Goal: Transaction & Acquisition: Book appointment/travel/reservation

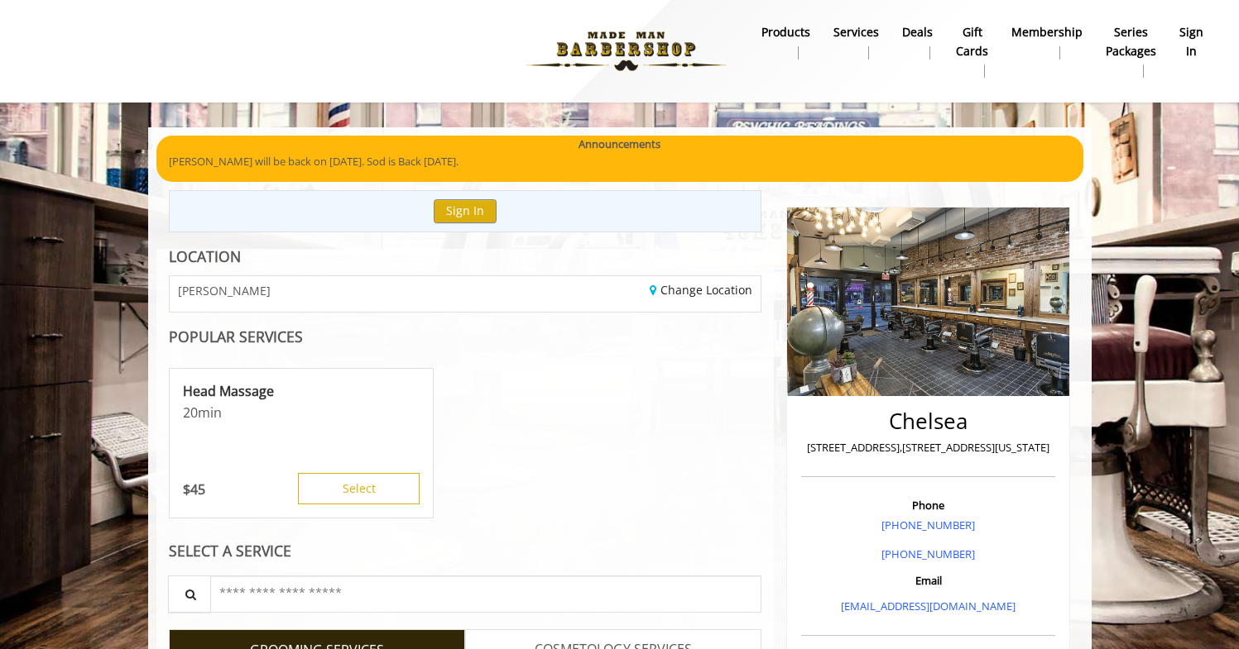
click at [1196, 40] on b "sign in" at bounding box center [1191, 41] width 24 height 37
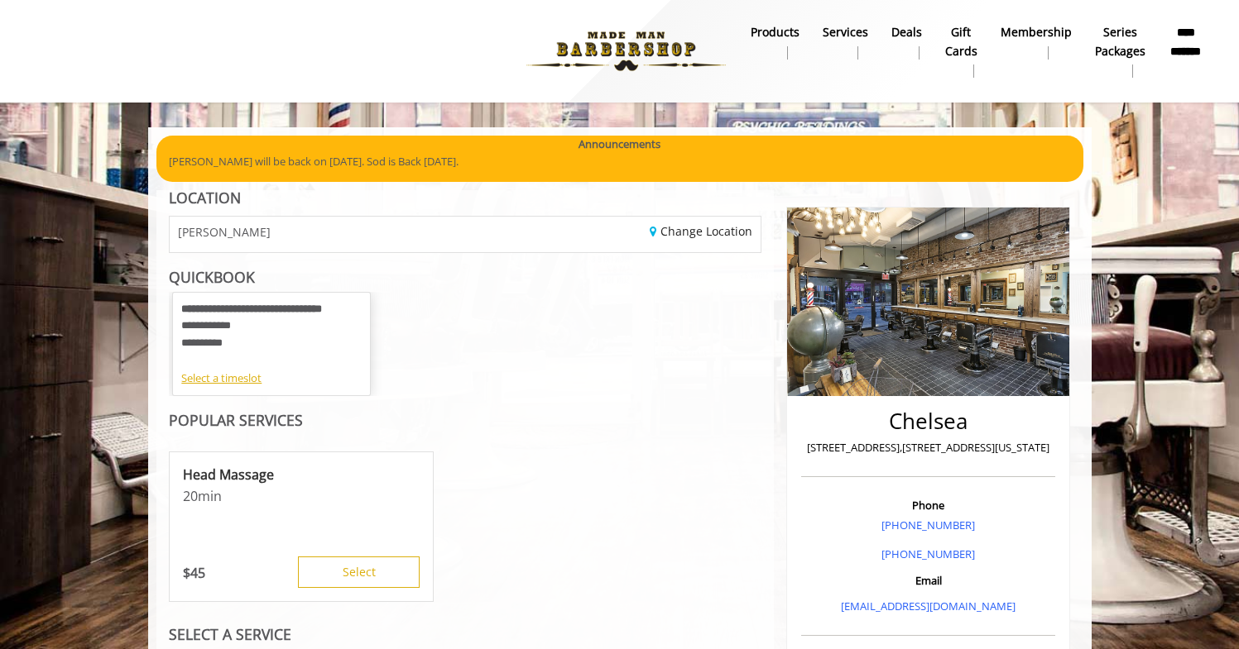
click at [266, 337] on div "**********" at bounding box center [271, 335] width 180 height 69
click at [223, 381] on div "Select a timeslot" at bounding box center [271, 378] width 180 height 17
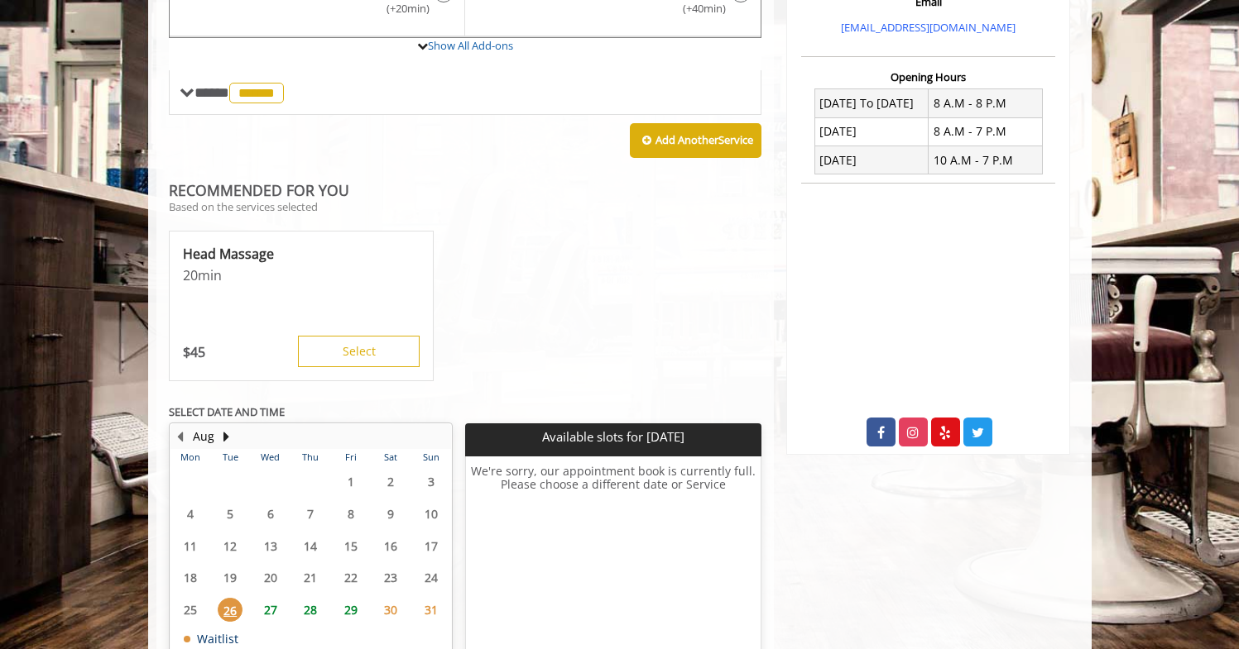
scroll to position [660, 0]
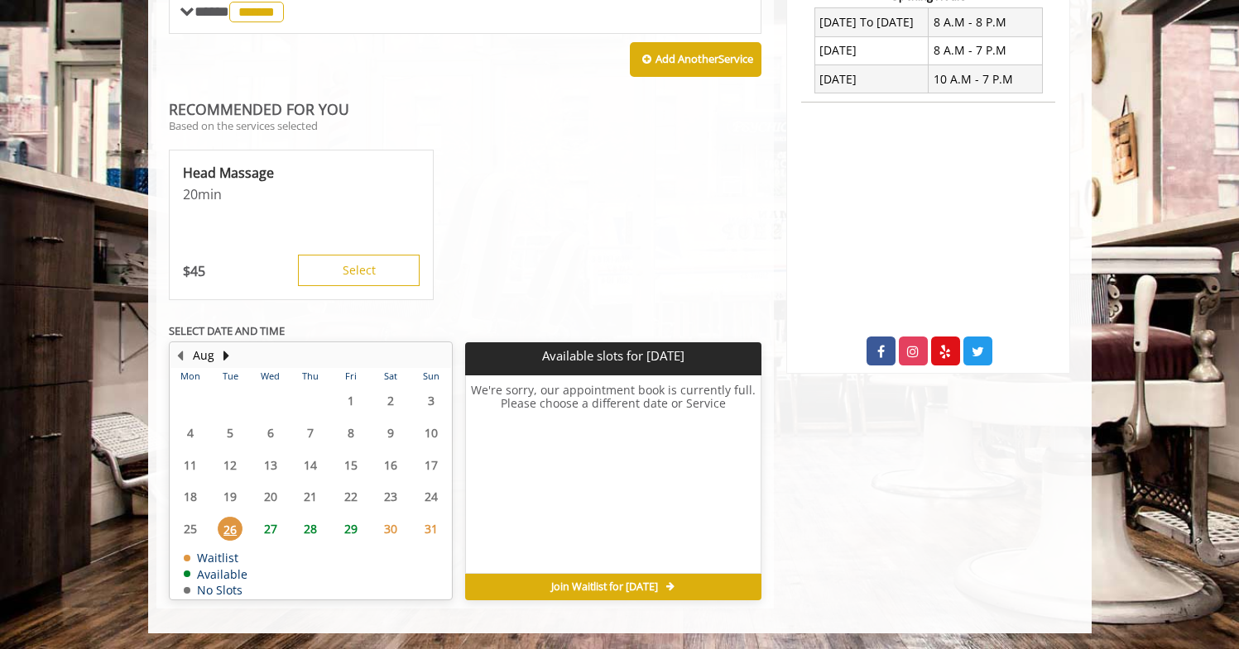
click at [228, 532] on span "26" at bounding box center [230, 529] width 25 height 24
click at [271, 529] on span "27" at bounding box center [270, 529] width 25 height 24
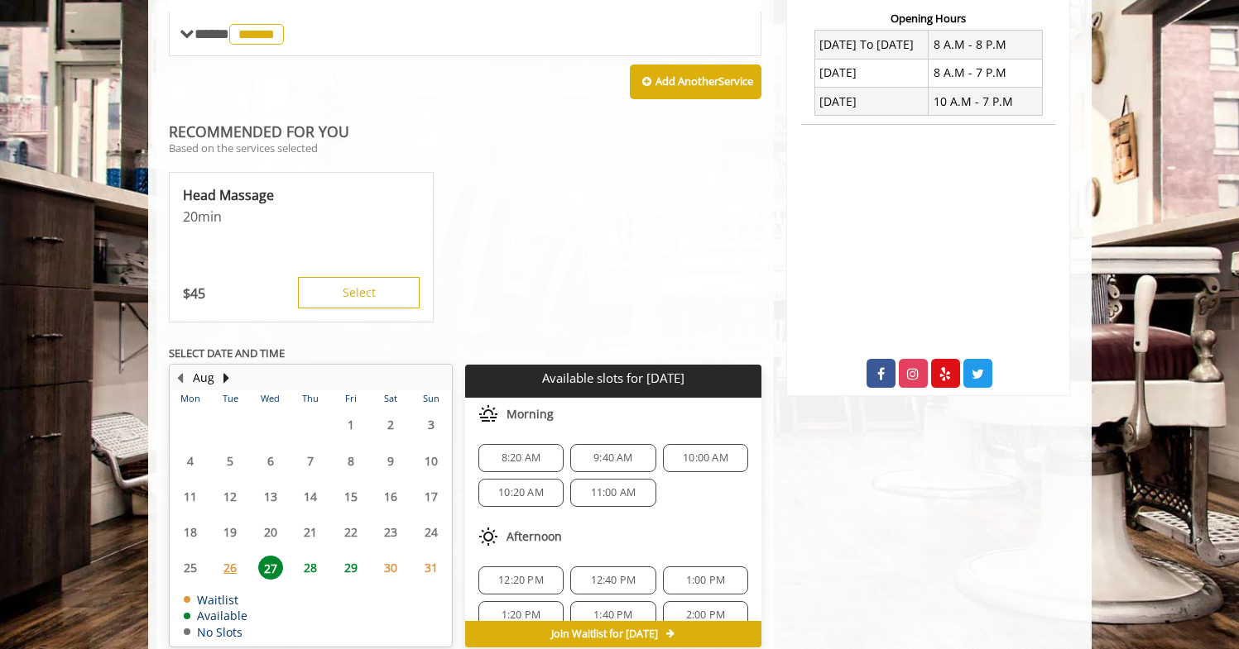
scroll to position [685, 0]
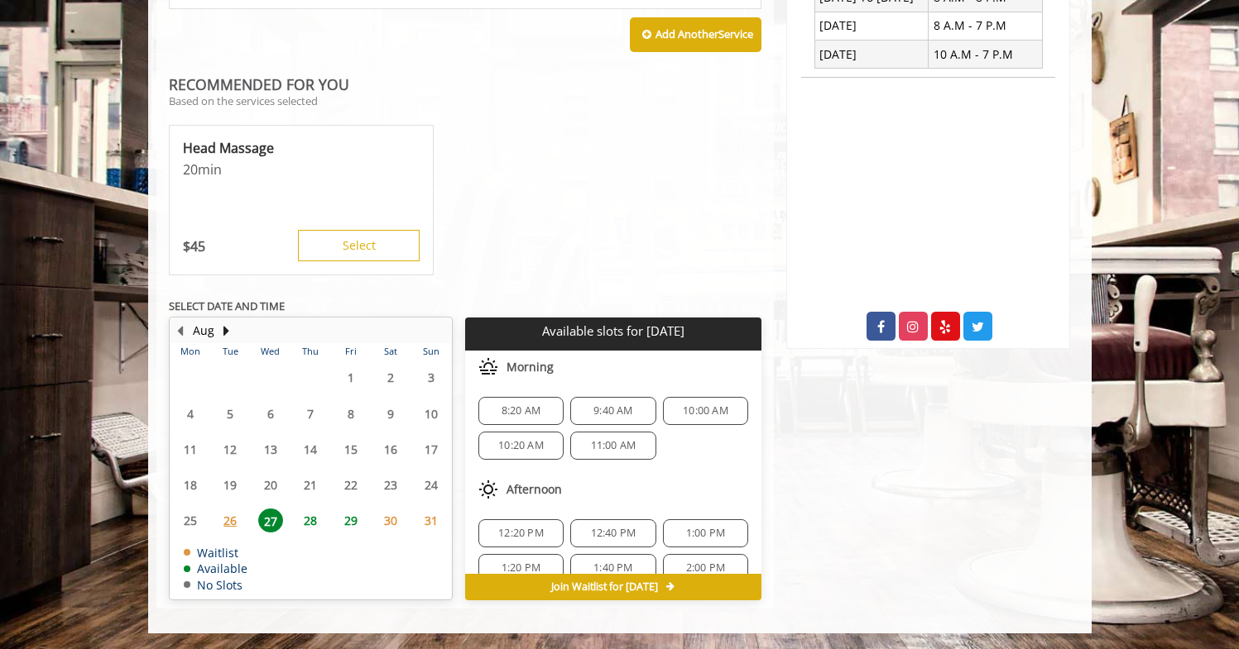
click at [228, 524] on span "26" at bounding box center [230, 521] width 25 height 24
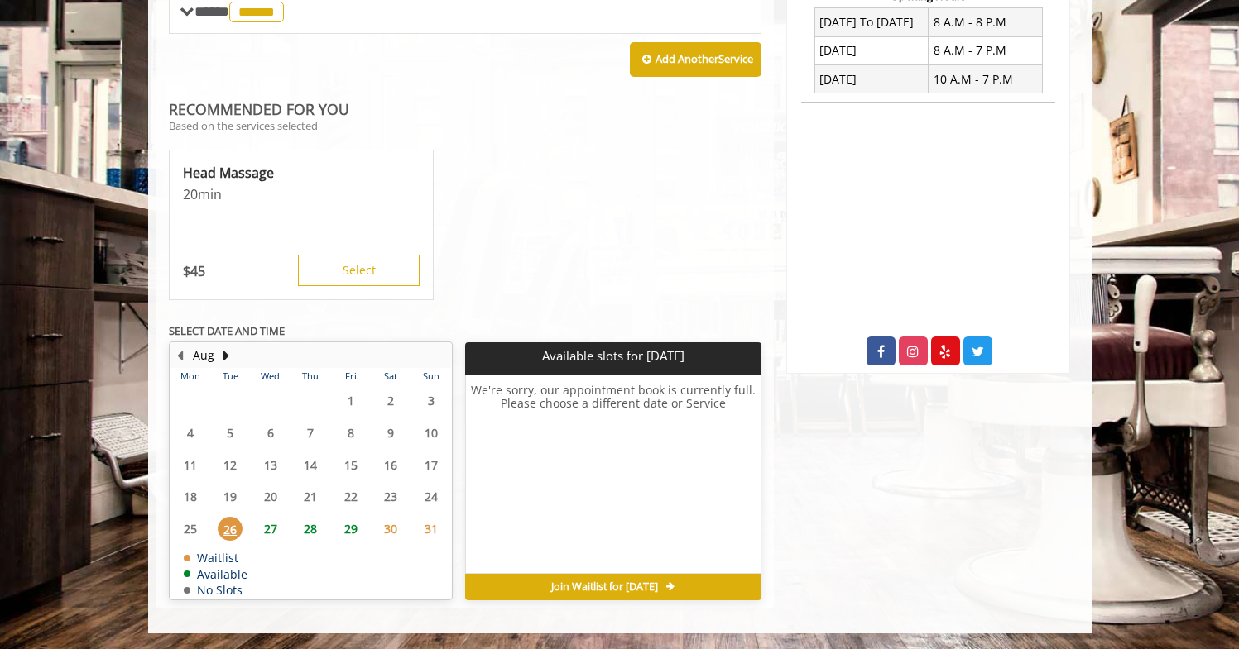
click at [274, 528] on span "27" at bounding box center [270, 529] width 25 height 24
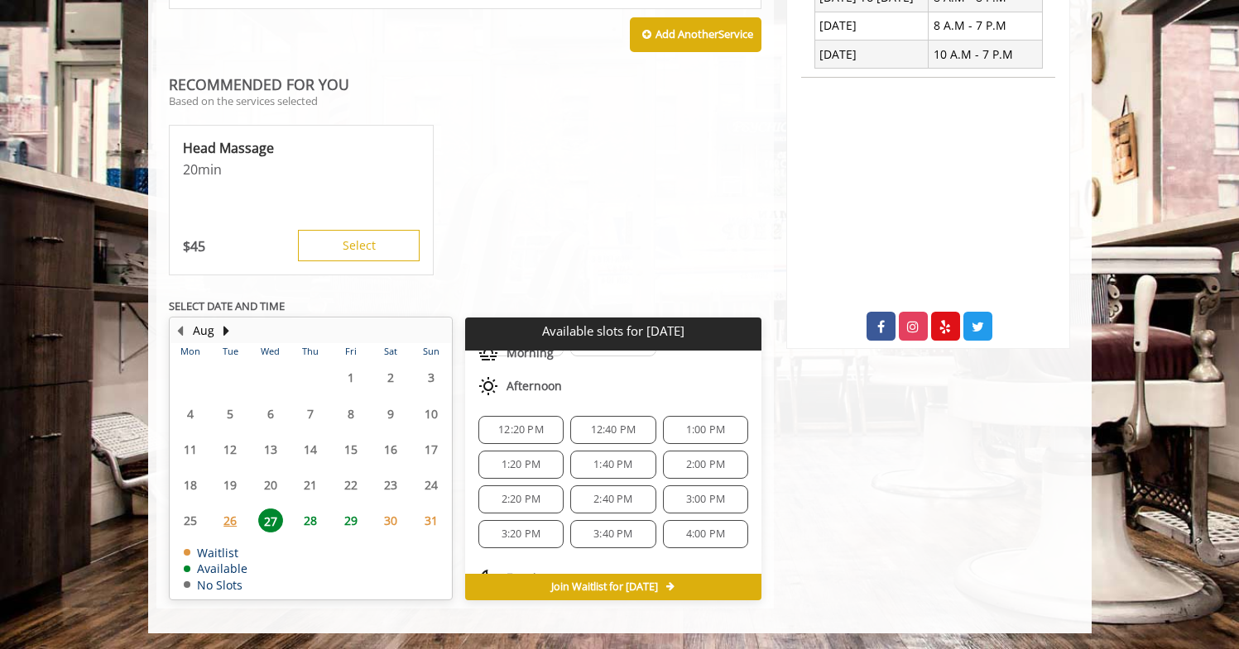
scroll to position [93, 0]
click at [692, 443] on span "1:00 PM" at bounding box center [705, 440] width 39 height 13
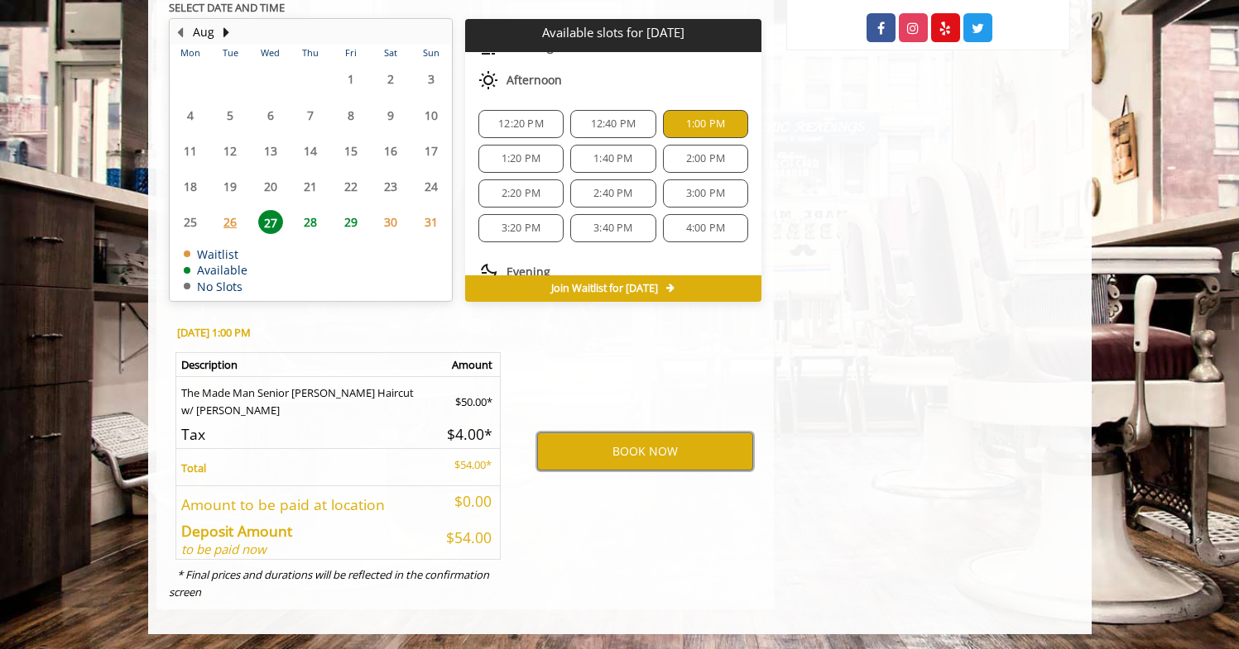
scroll to position [99, 0]
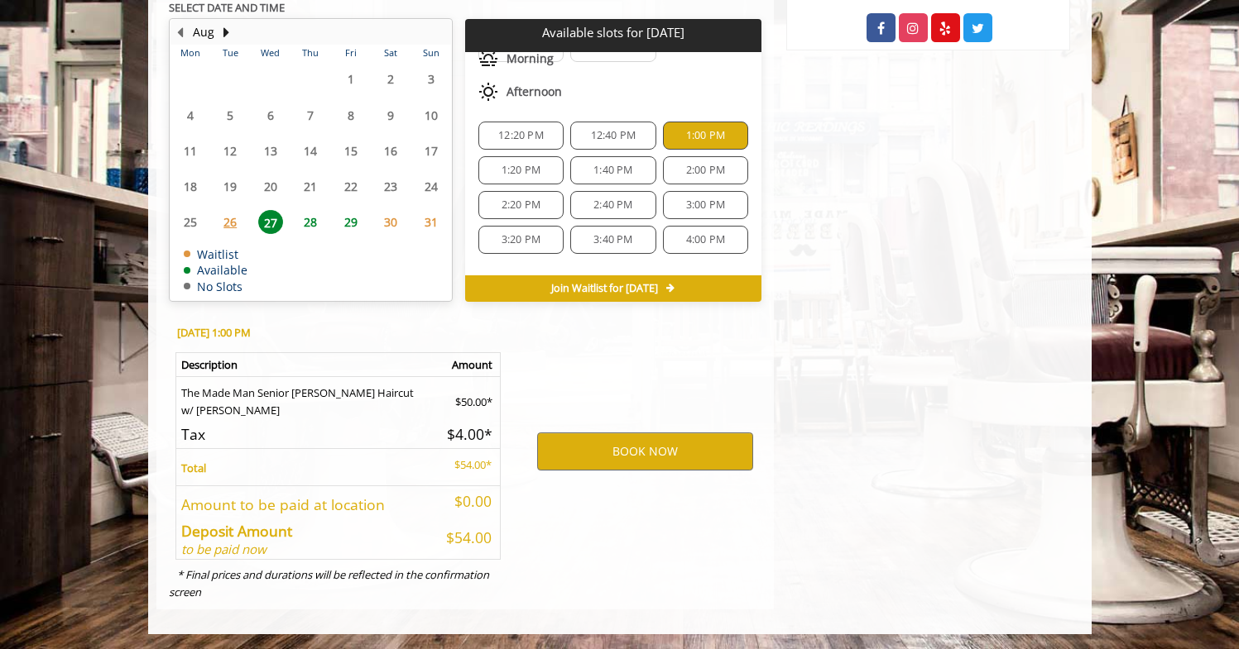
click at [624, 133] on span "12:40 PM" at bounding box center [614, 135] width 46 height 13
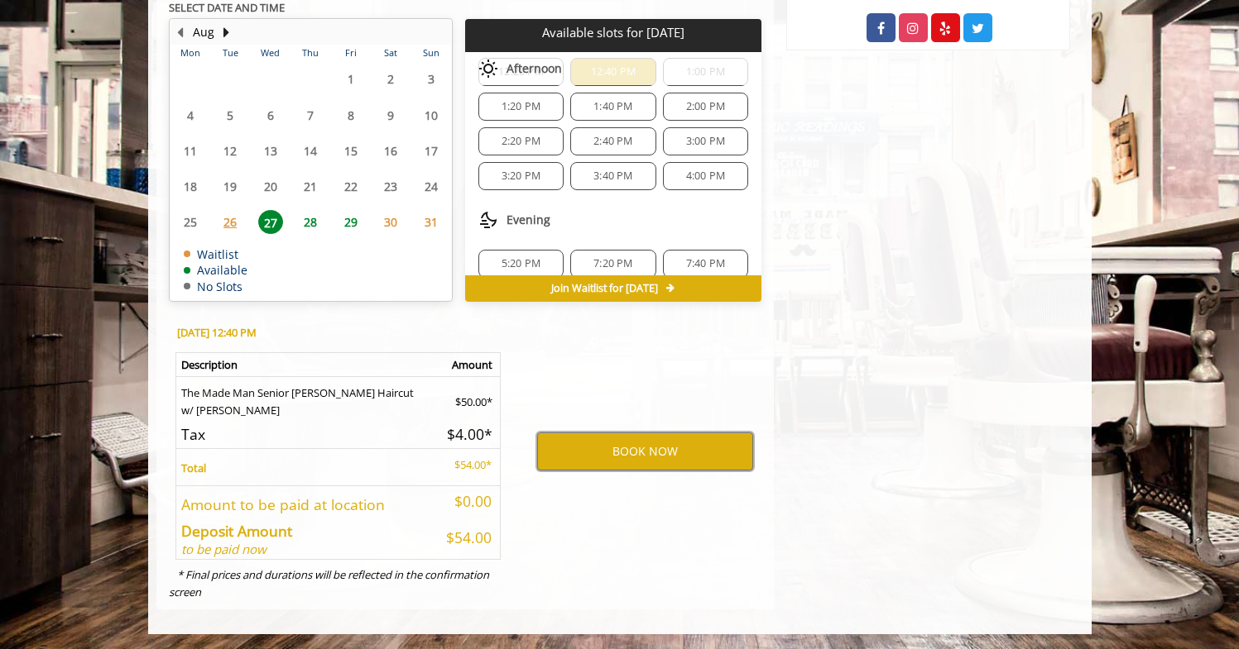
scroll to position [179, 0]
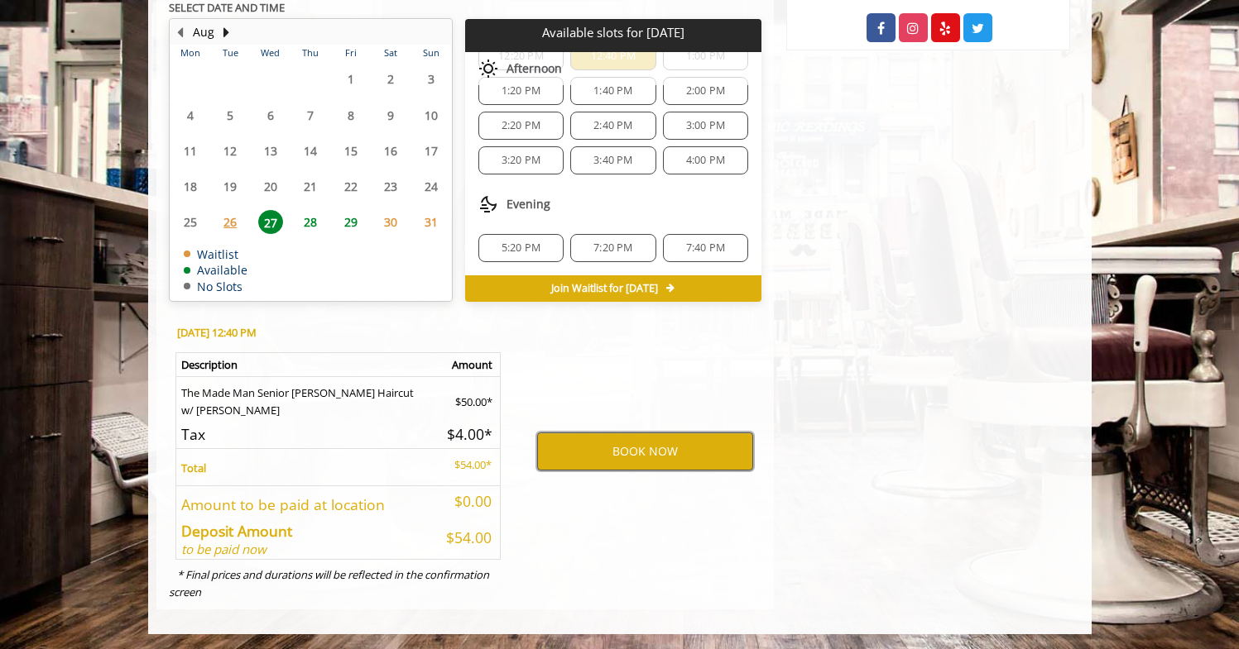
click at [632, 449] on button "BOOK NOW" at bounding box center [645, 452] width 216 height 38
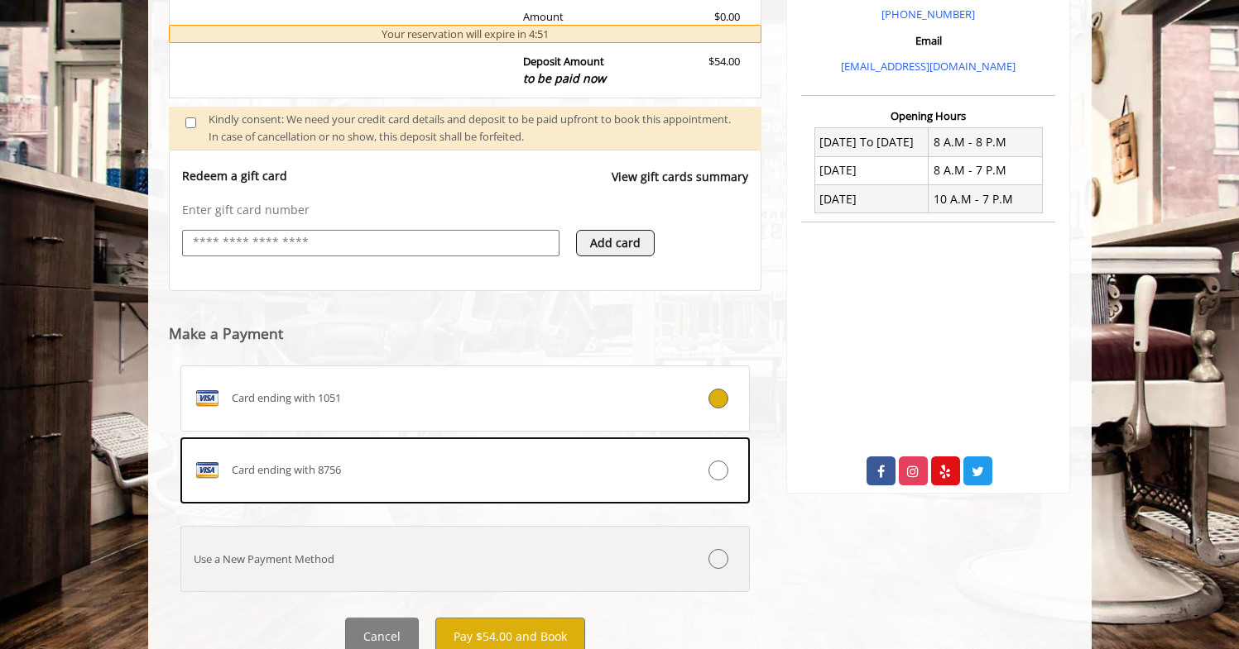
scroll to position [604, 0]
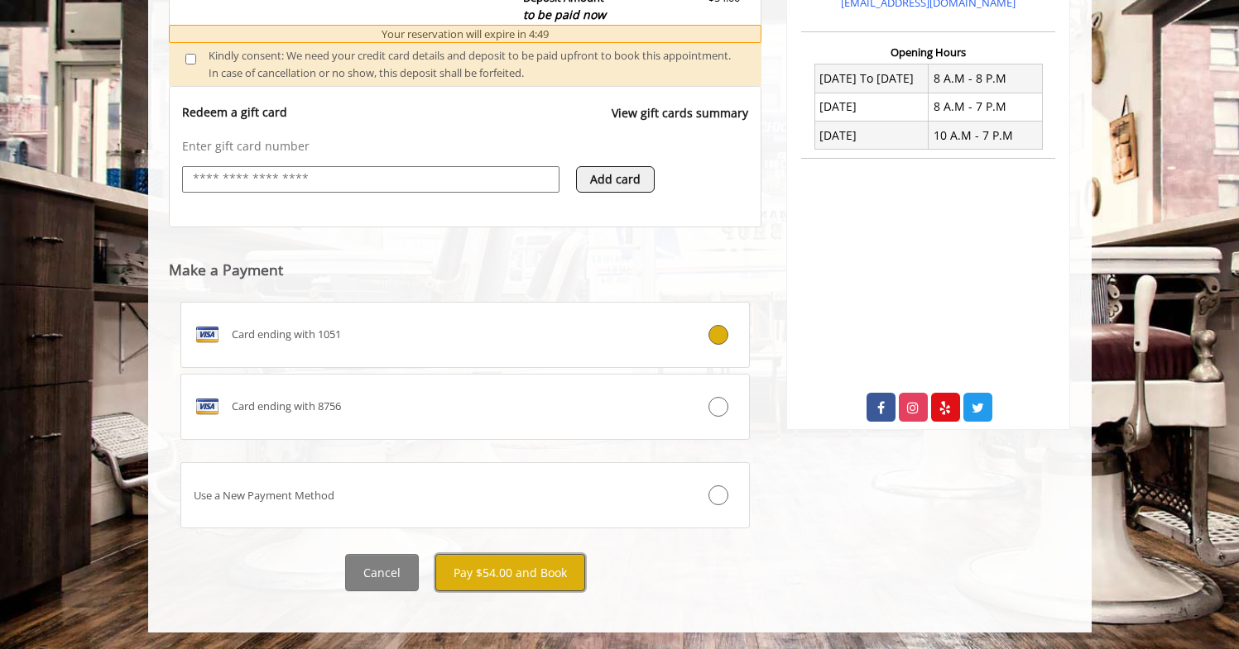
click at [519, 576] on button "Pay $54.00 and Book" at bounding box center [510, 572] width 150 height 37
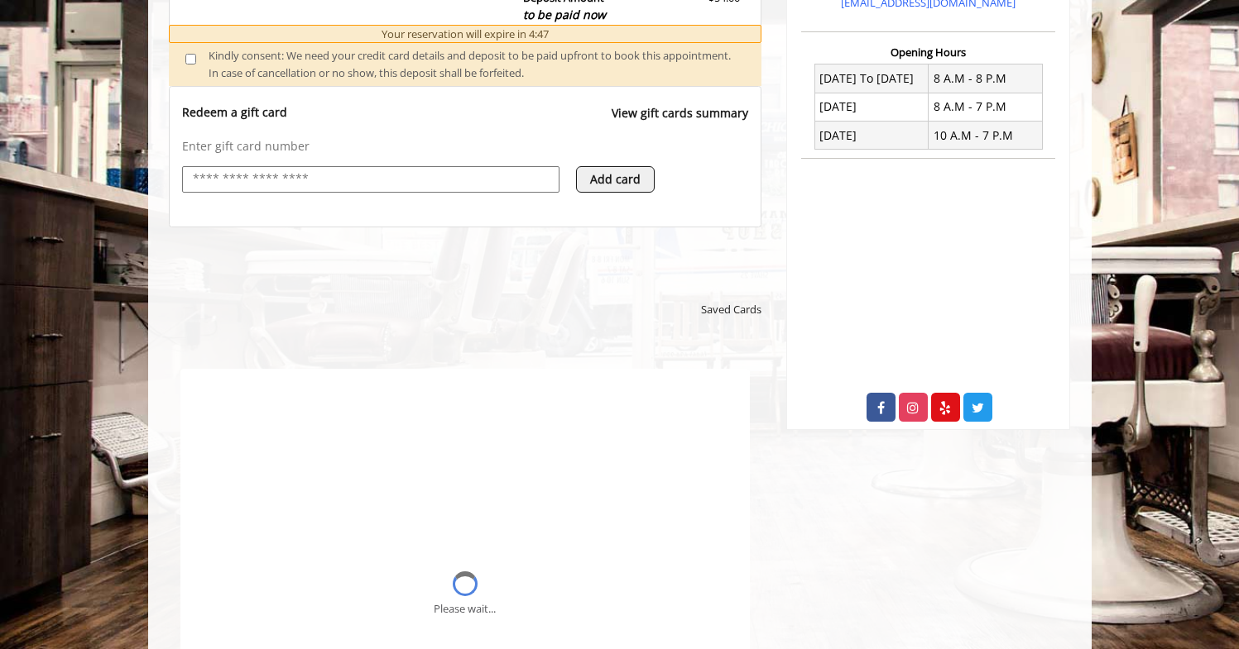
scroll to position [0, 0]
